Goal: Use online tool/utility

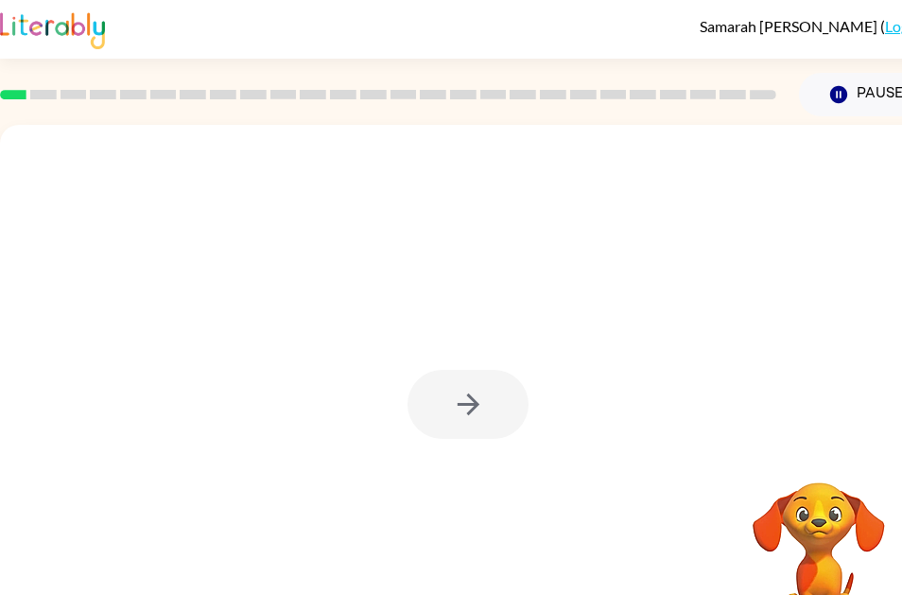
click at [520, 396] on div at bounding box center [467, 404] width 121 height 69
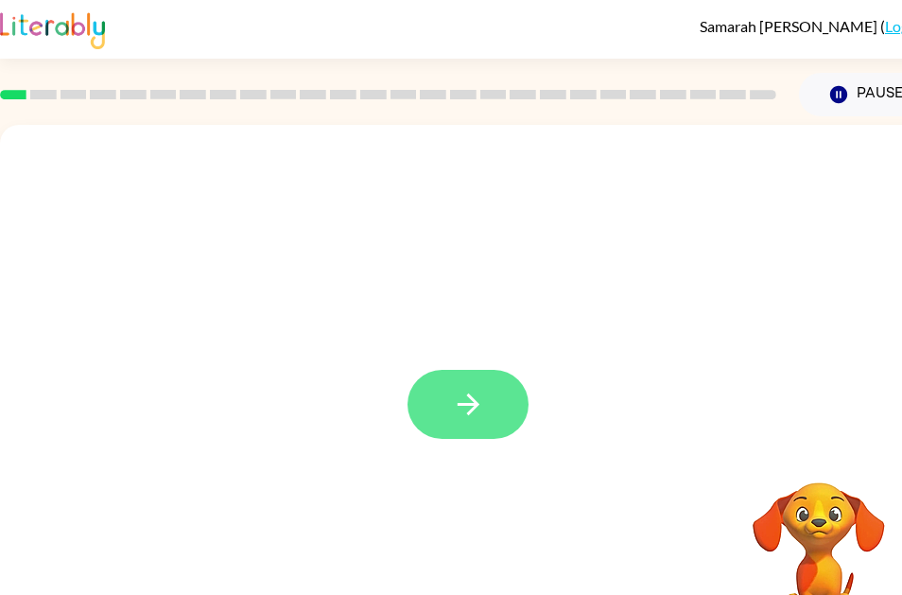
click at [485, 385] on button "button" at bounding box center [467, 404] width 121 height 69
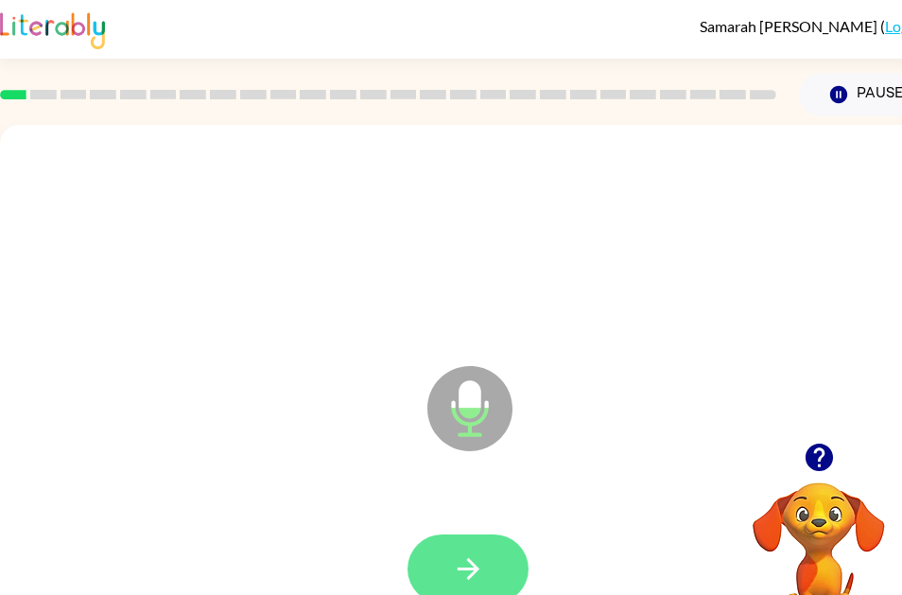
click at [497, 560] on button "button" at bounding box center [467, 568] width 121 height 69
click at [504, 558] on button "button" at bounding box center [467, 568] width 121 height 69
click at [505, 569] on button "button" at bounding box center [467, 568] width 121 height 69
click at [462, 544] on button "button" at bounding box center [467, 568] width 121 height 69
click at [475, 561] on icon "button" at bounding box center [468, 568] width 33 height 33
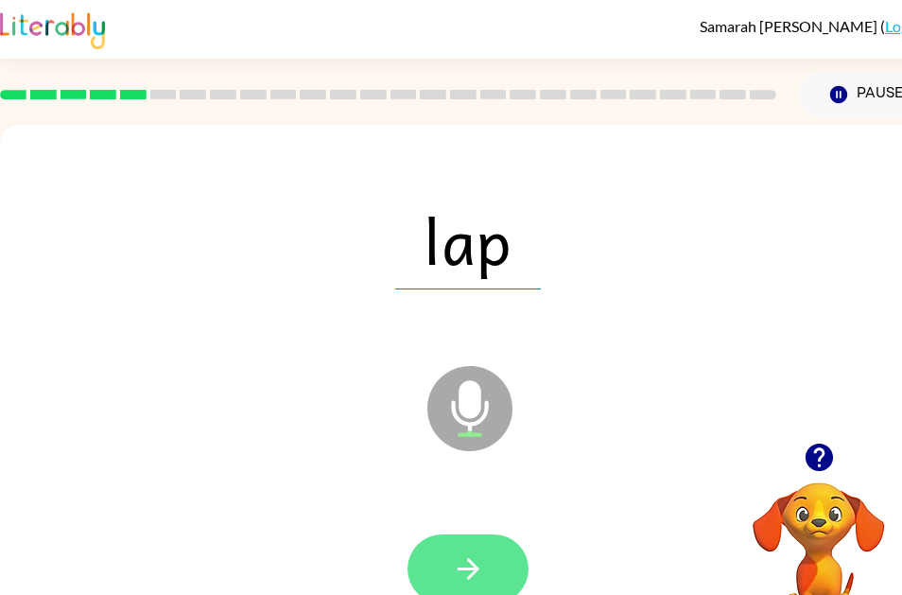
click at [486, 573] on button "button" at bounding box center [467, 568] width 121 height 69
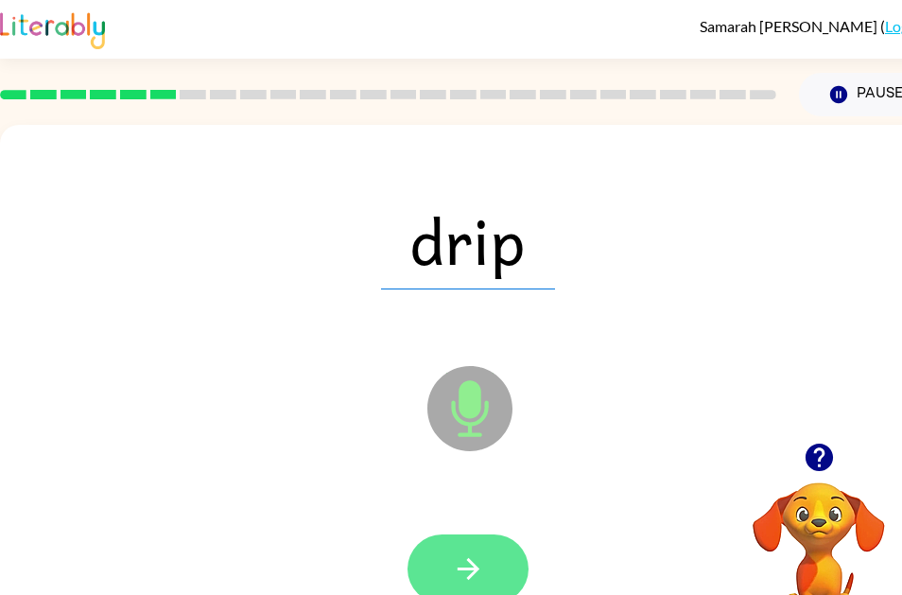
click at [505, 562] on button "button" at bounding box center [467, 568] width 121 height 69
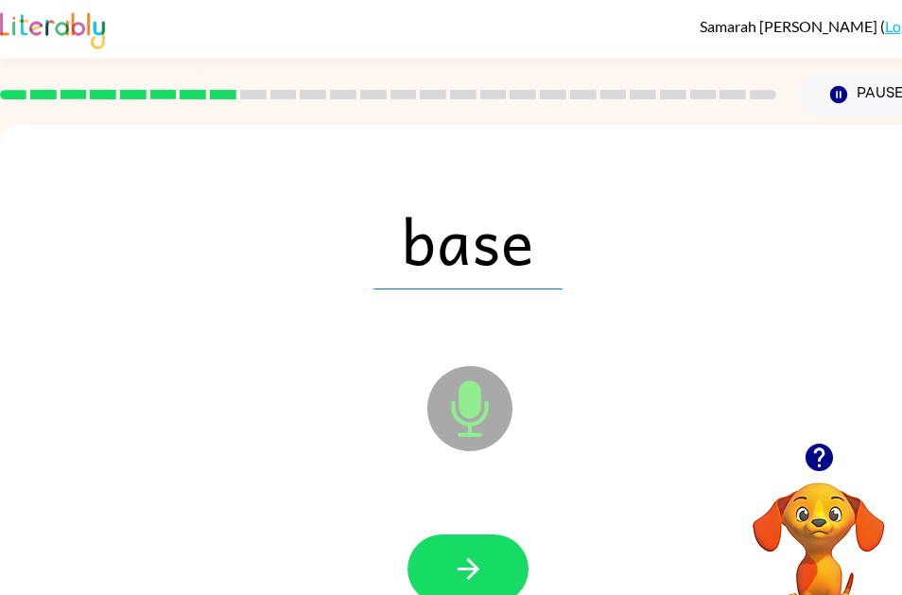
scroll to position [0, 1]
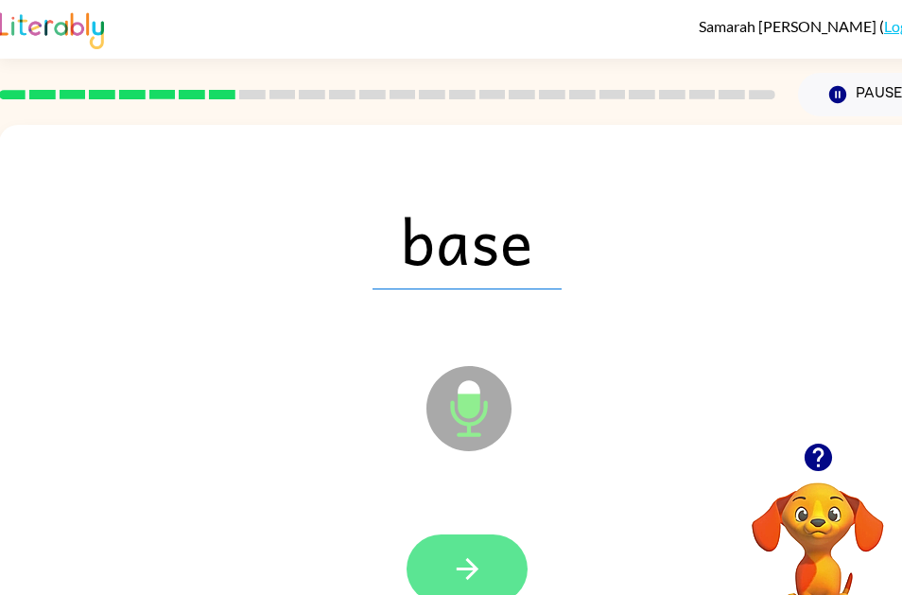
click at [499, 560] on button "button" at bounding box center [466, 568] width 121 height 69
click at [493, 571] on button "button" at bounding box center [466, 568] width 121 height 69
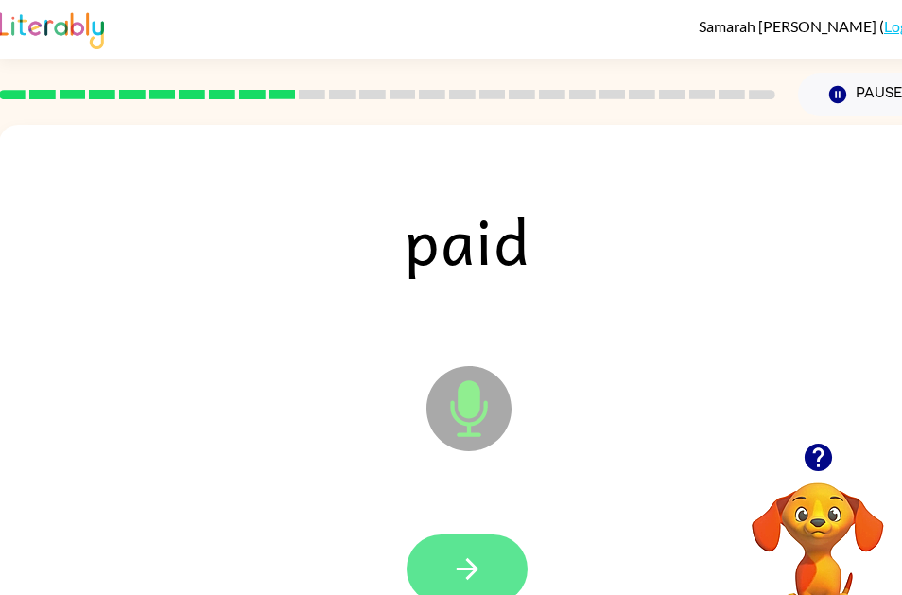
click at [484, 566] on button "button" at bounding box center [466, 568] width 121 height 69
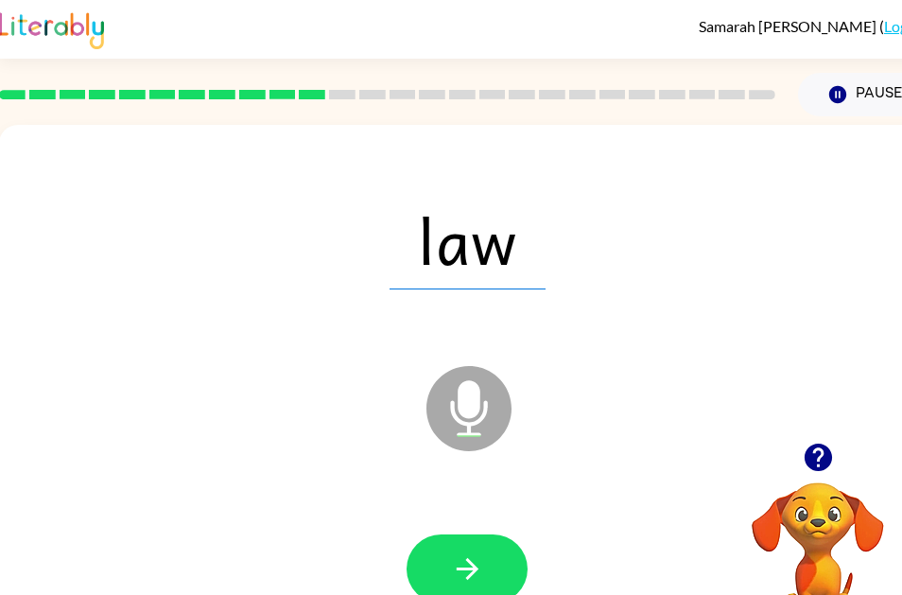
scroll to position [0, 8]
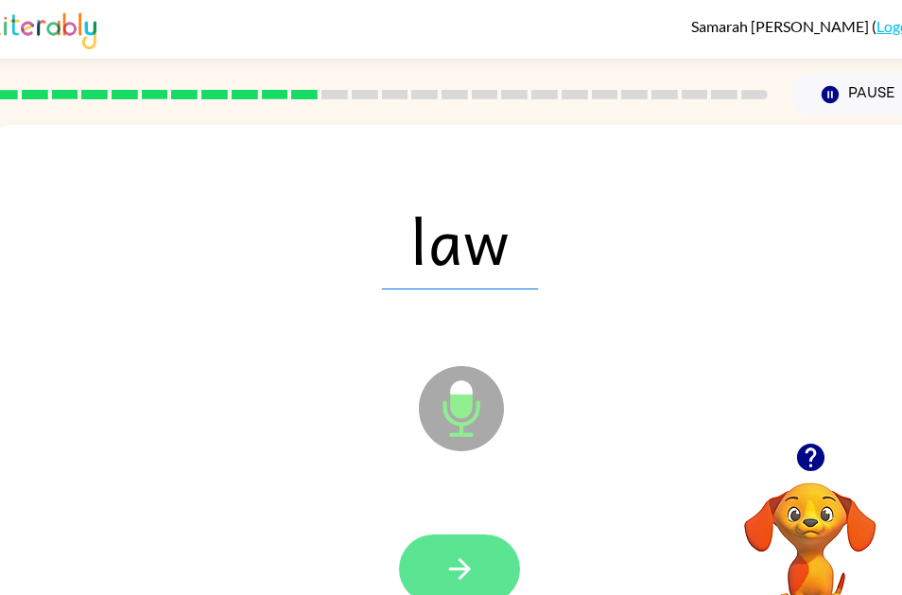
click at [488, 558] on button "button" at bounding box center [459, 568] width 121 height 69
click at [482, 553] on button "button" at bounding box center [459, 568] width 121 height 69
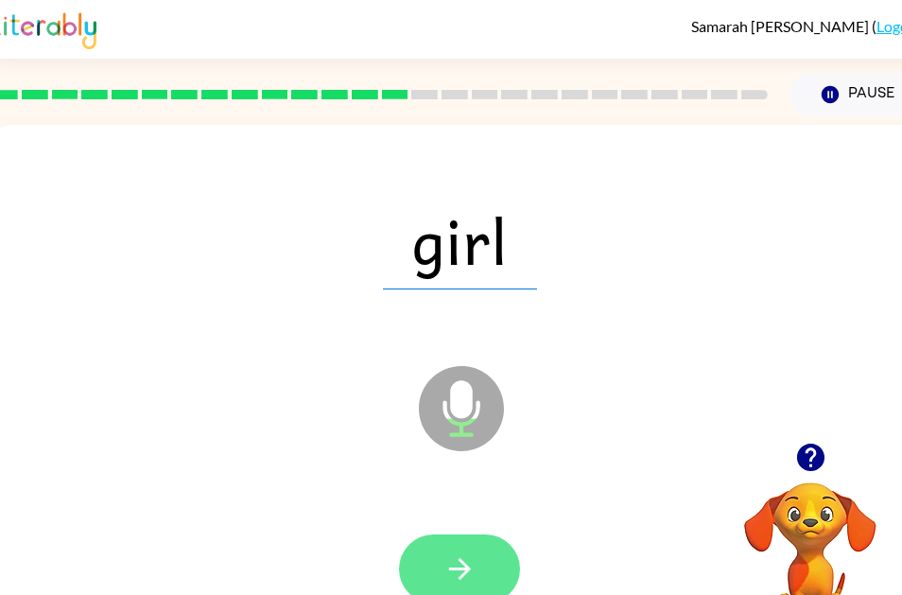
click at [439, 563] on button "button" at bounding box center [459, 568] width 121 height 69
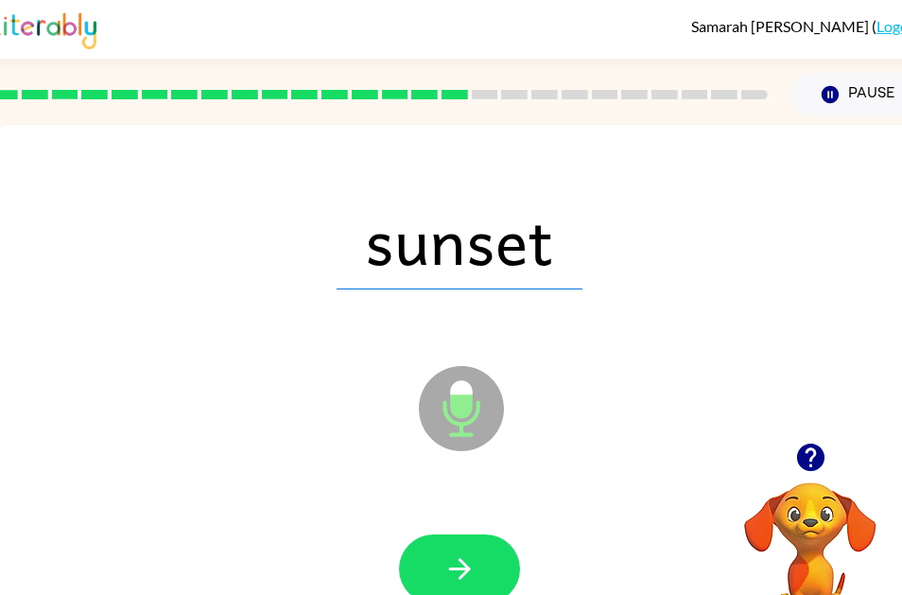
click at [481, 574] on button "button" at bounding box center [459, 568] width 121 height 69
click at [483, 574] on div at bounding box center [459, 568] width 121 height 69
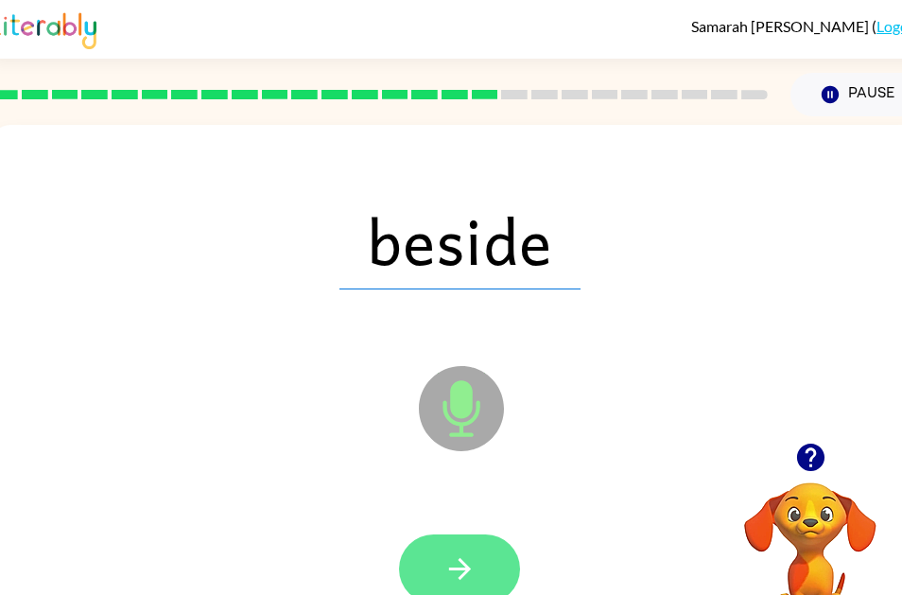
click at [473, 573] on icon "button" at bounding box center [459, 568] width 33 height 33
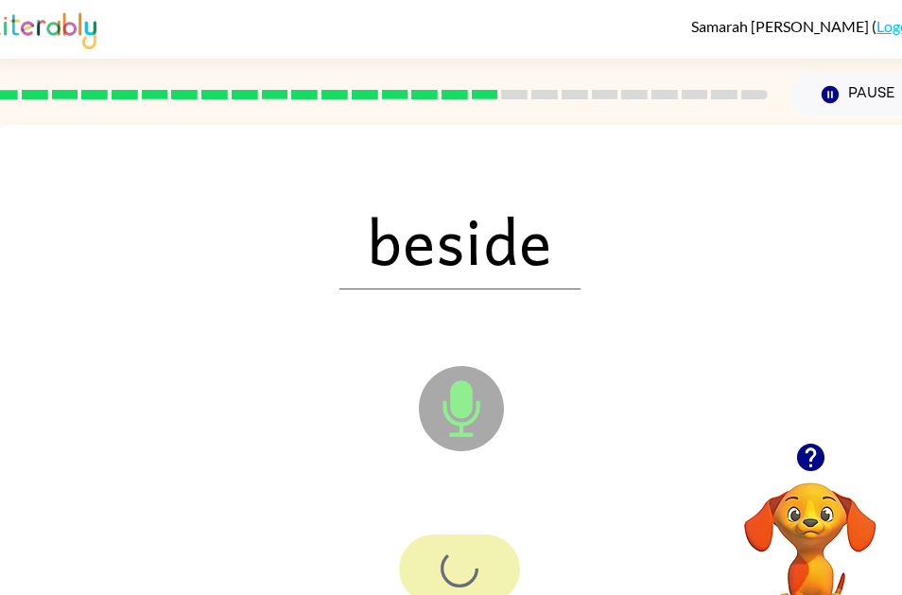
click at [471, 574] on div at bounding box center [459, 568] width 121 height 69
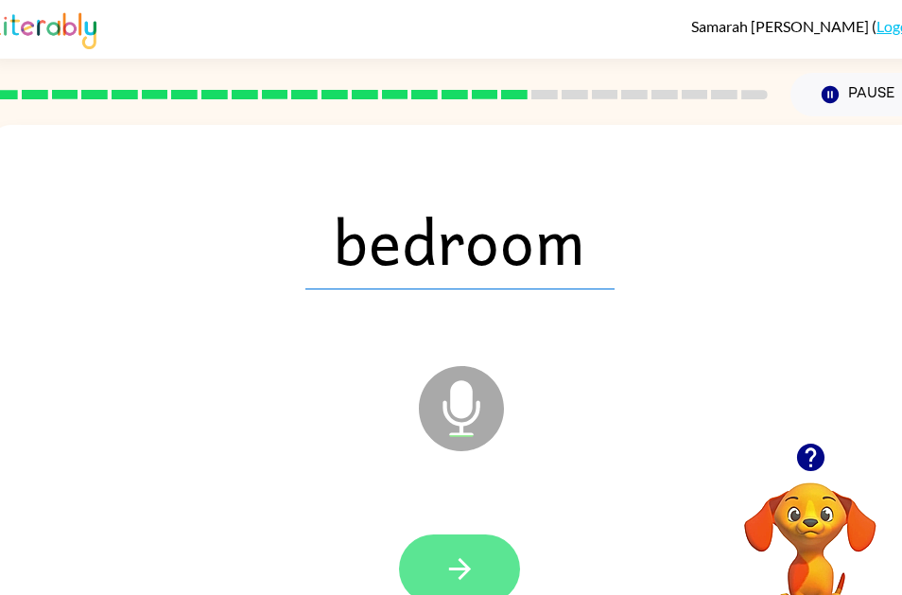
click at [507, 562] on button "button" at bounding box center [459, 568] width 121 height 69
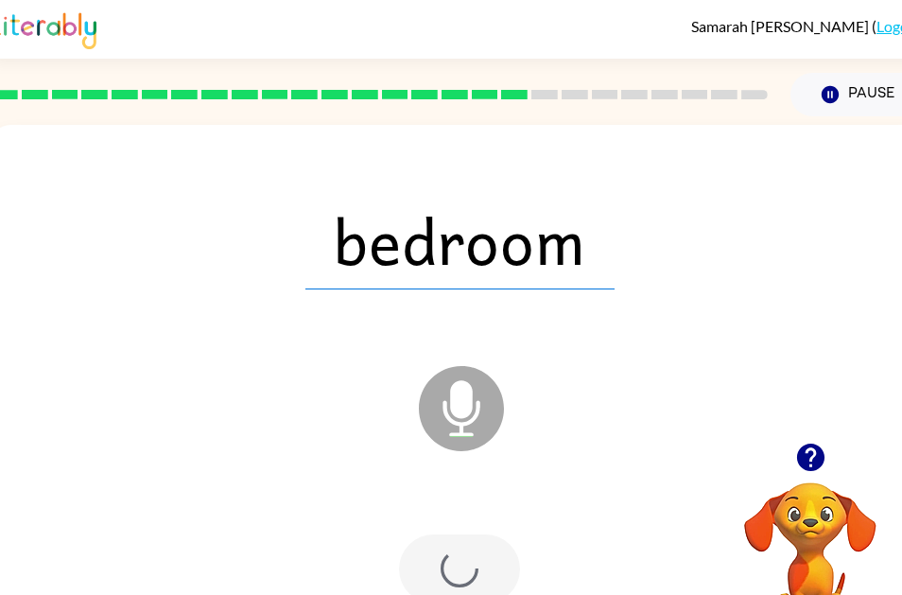
click at [493, 556] on div at bounding box center [459, 568] width 121 height 69
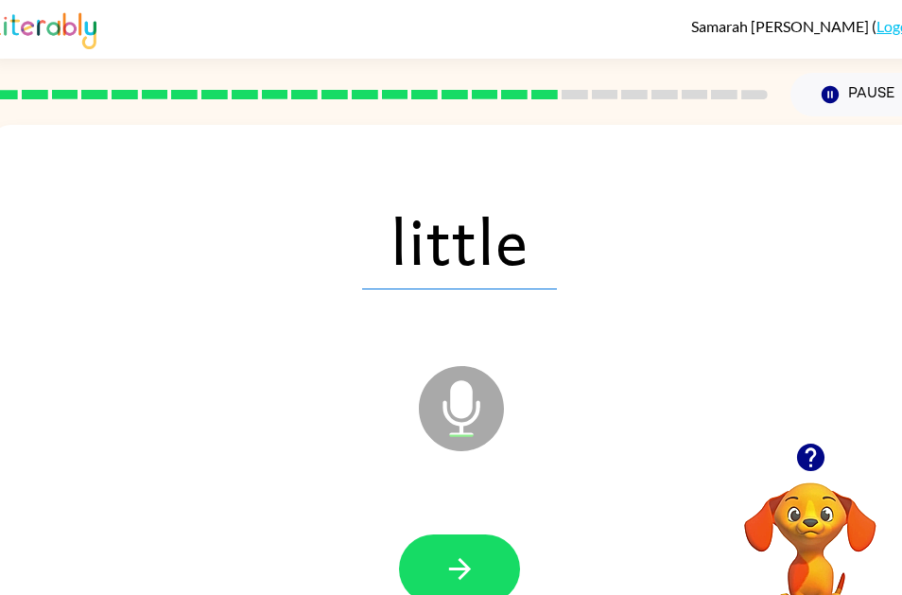
click at [456, 556] on icon "button" at bounding box center [459, 568] width 33 height 33
click at [461, 539] on div at bounding box center [459, 568] width 121 height 69
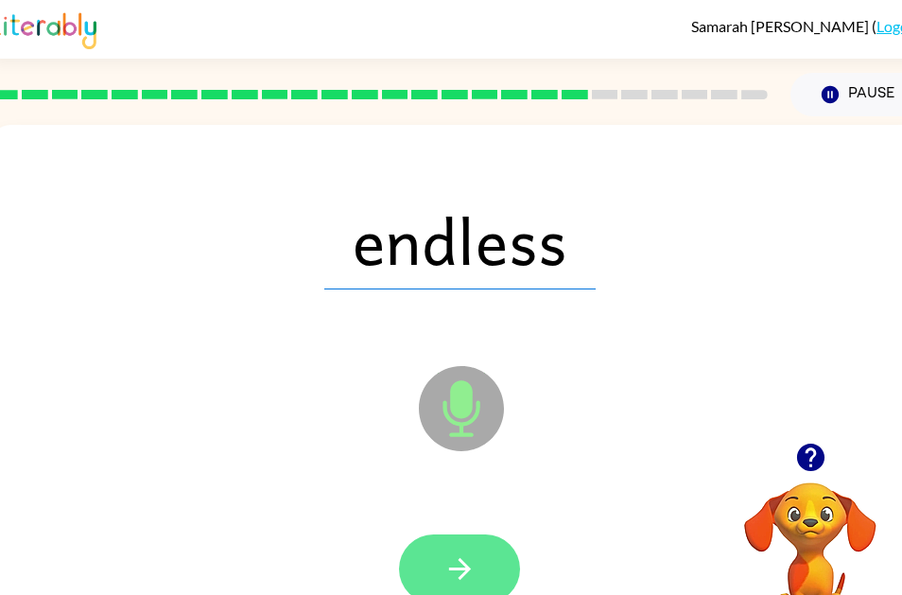
click at [480, 560] on button "button" at bounding box center [459, 568] width 121 height 69
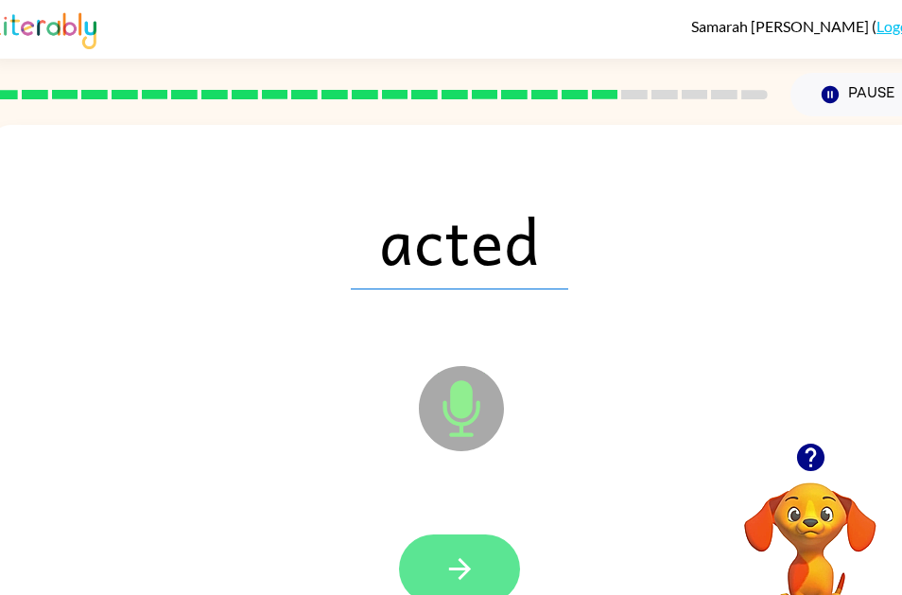
click at [463, 568] on icon "button" at bounding box center [459, 569] width 22 height 22
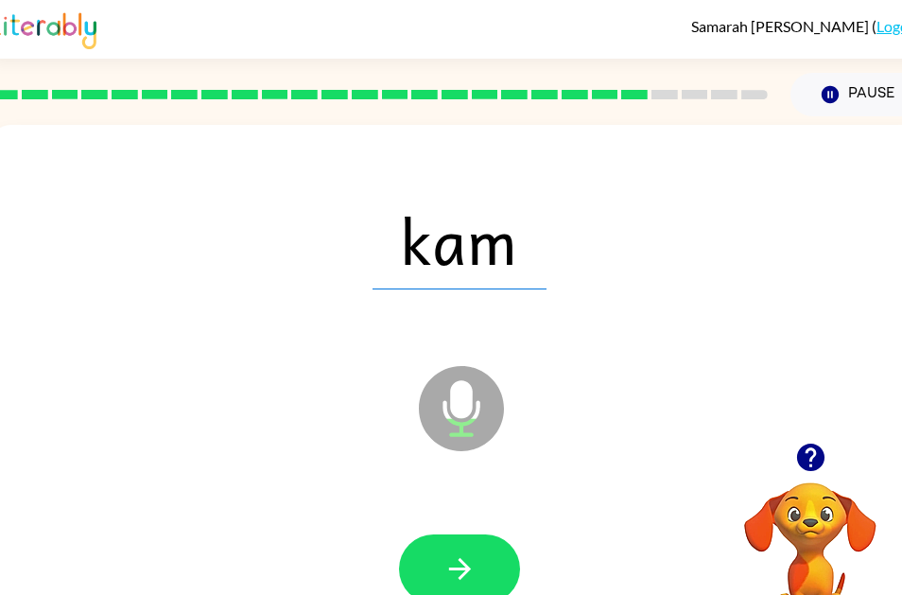
click at [420, 506] on div at bounding box center [459, 569] width 898 height 155
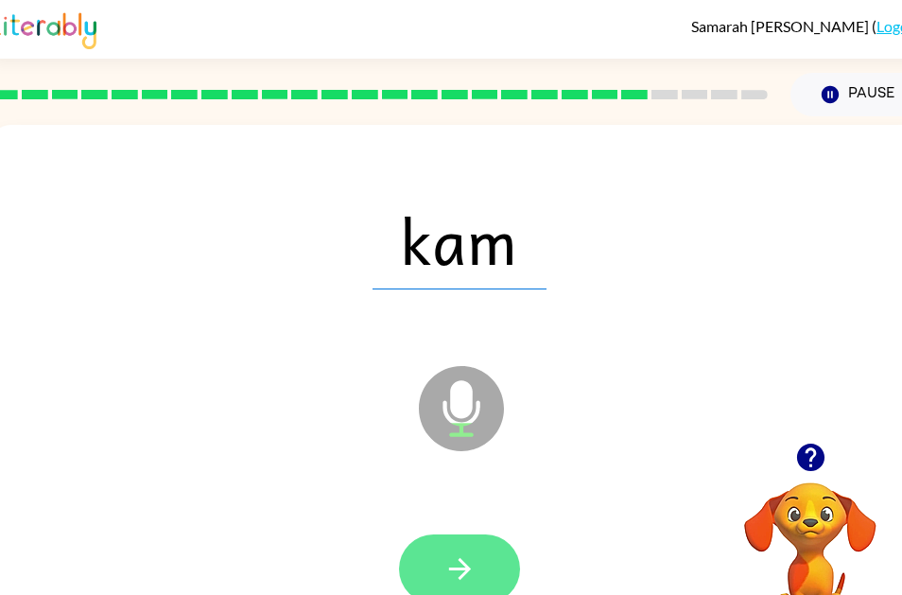
click at [467, 552] on icon "button" at bounding box center [459, 568] width 33 height 33
click at [508, 575] on button "button" at bounding box center [459, 568] width 121 height 69
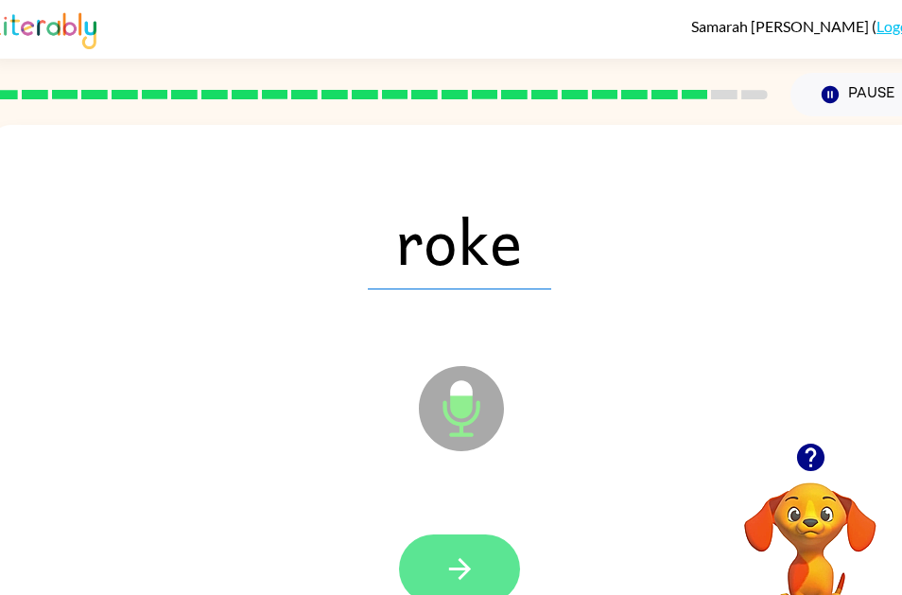
click at [481, 556] on button "button" at bounding box center [459, 568] width 121 height 69
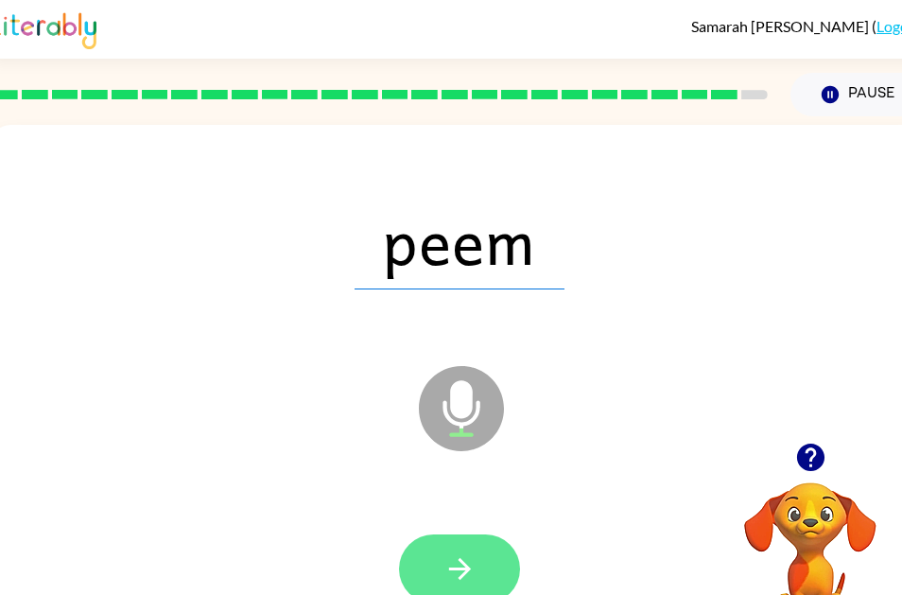
click at [474, 556] on icon "button" at bounding box center [459, 568] width 33 height 33
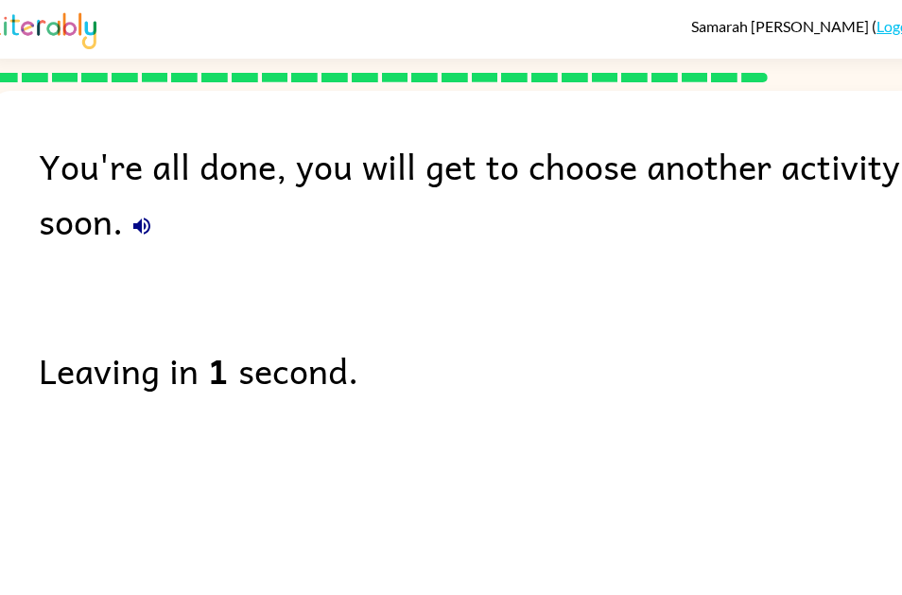
click at [141, 240] on button "button" at bounding box center [142, 226] width 38 height 38
